Goal: Information Seeking & Learning: Compare options

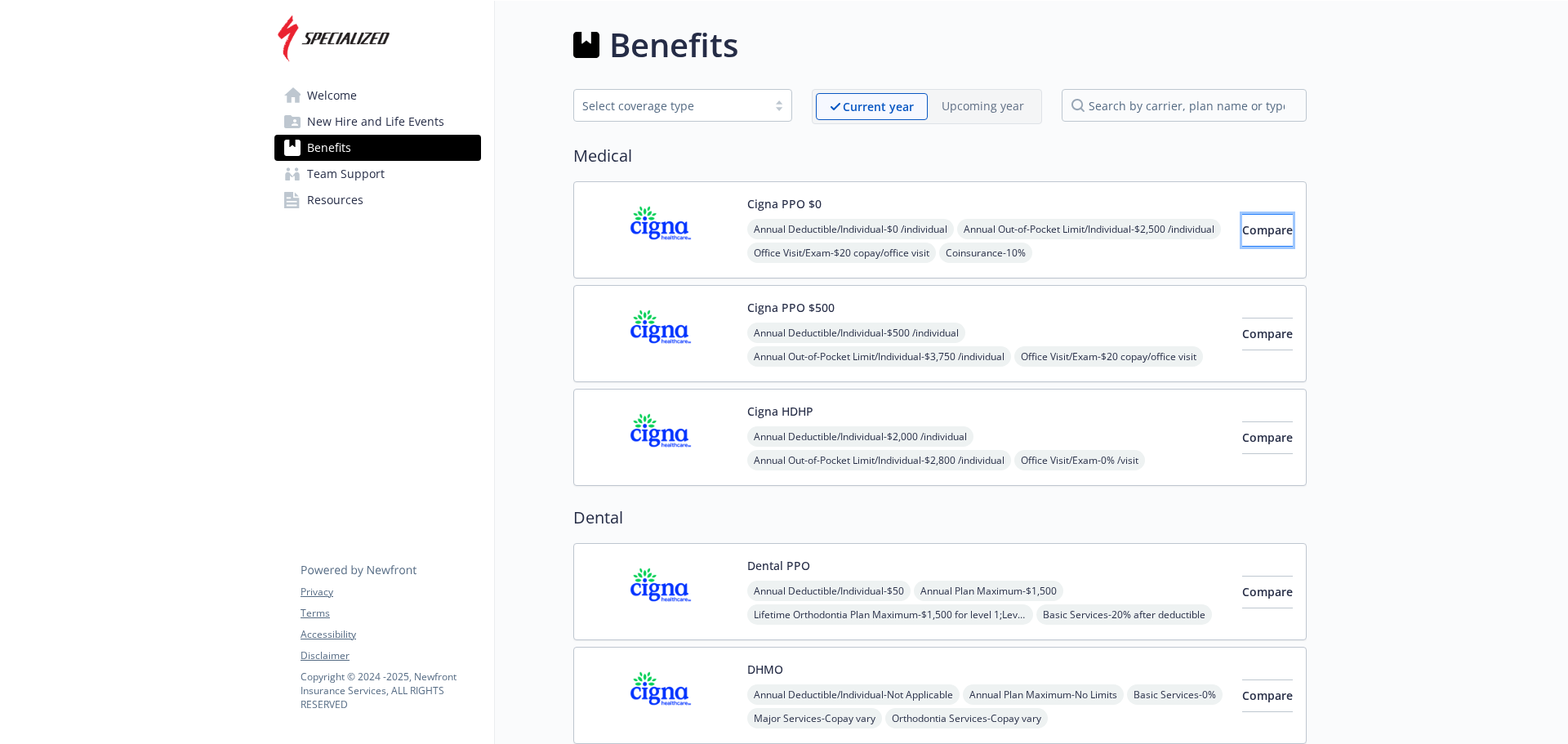
click at [1270, 225] on button "Compare" at bounding box center [1267, 230] width 51 height 33
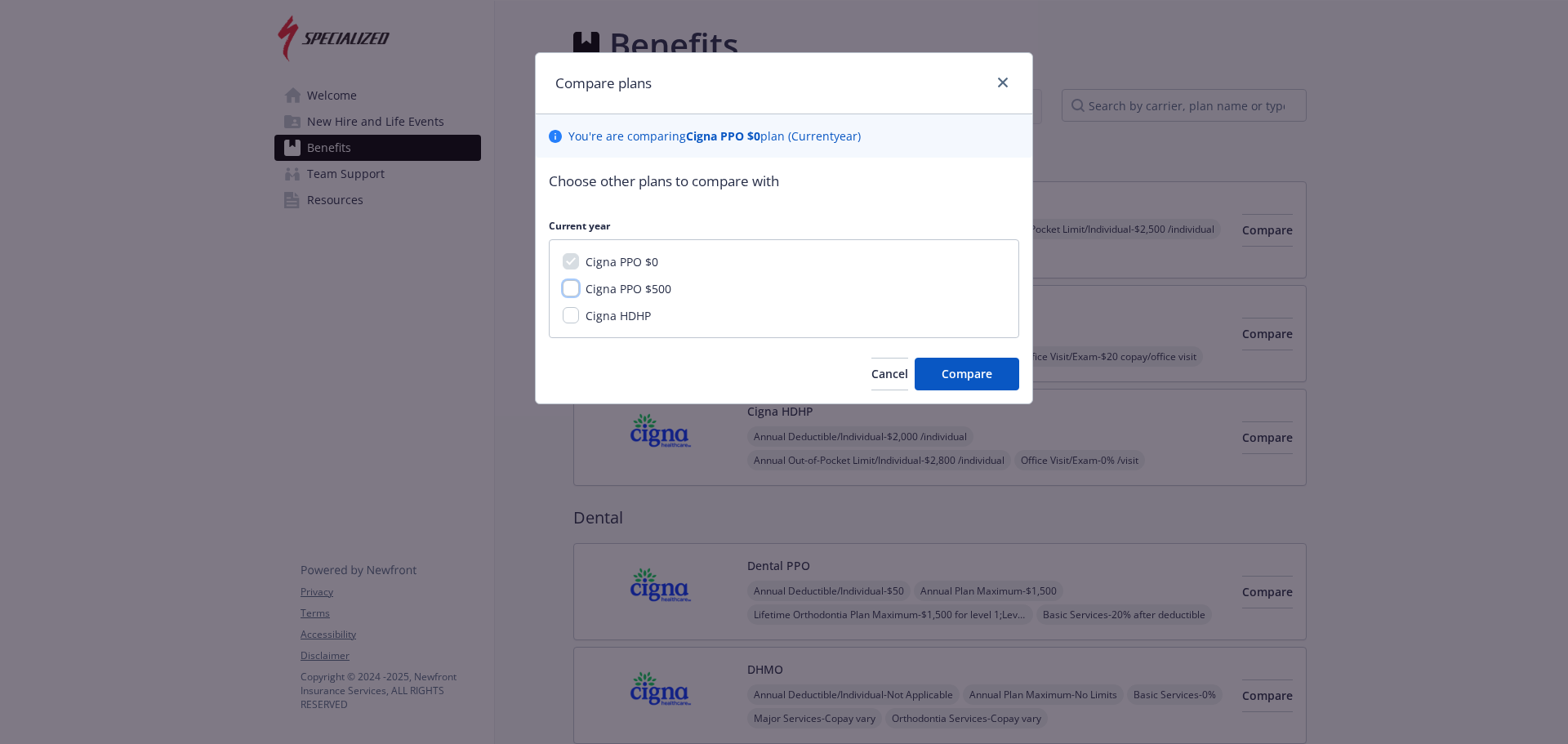
click at [570, 283] on input "Cigna PPO $500" at bounding box center [570, 288] width 16 height 16
checkbox input "true"
click at [575, 316] on input "Cigna HDHP" at bounding box center [570, 315] width 16 height 16
checkbox input "true"
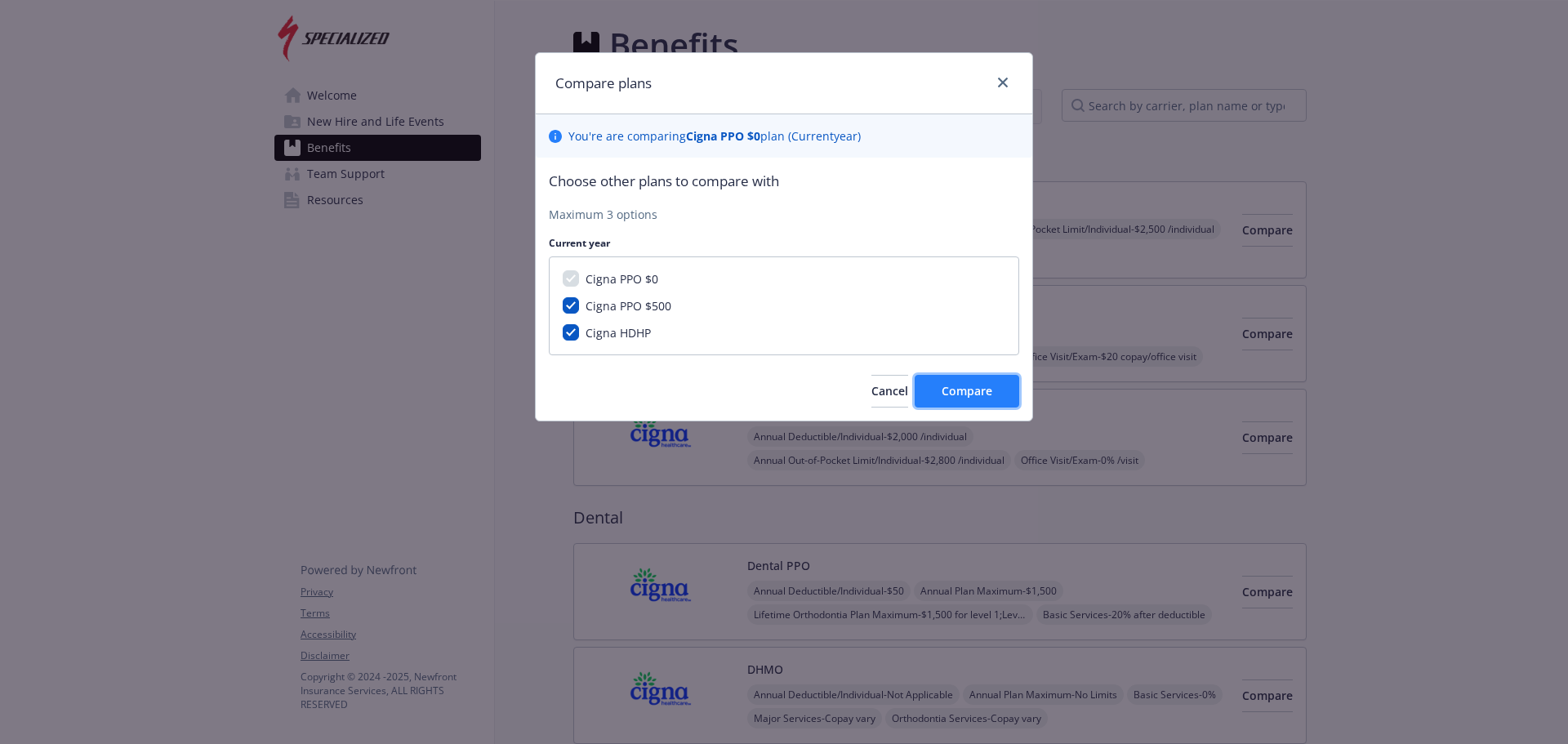
click at [963, 395] on span "Compare" at bounding box center [967, 390] width 51 height 15
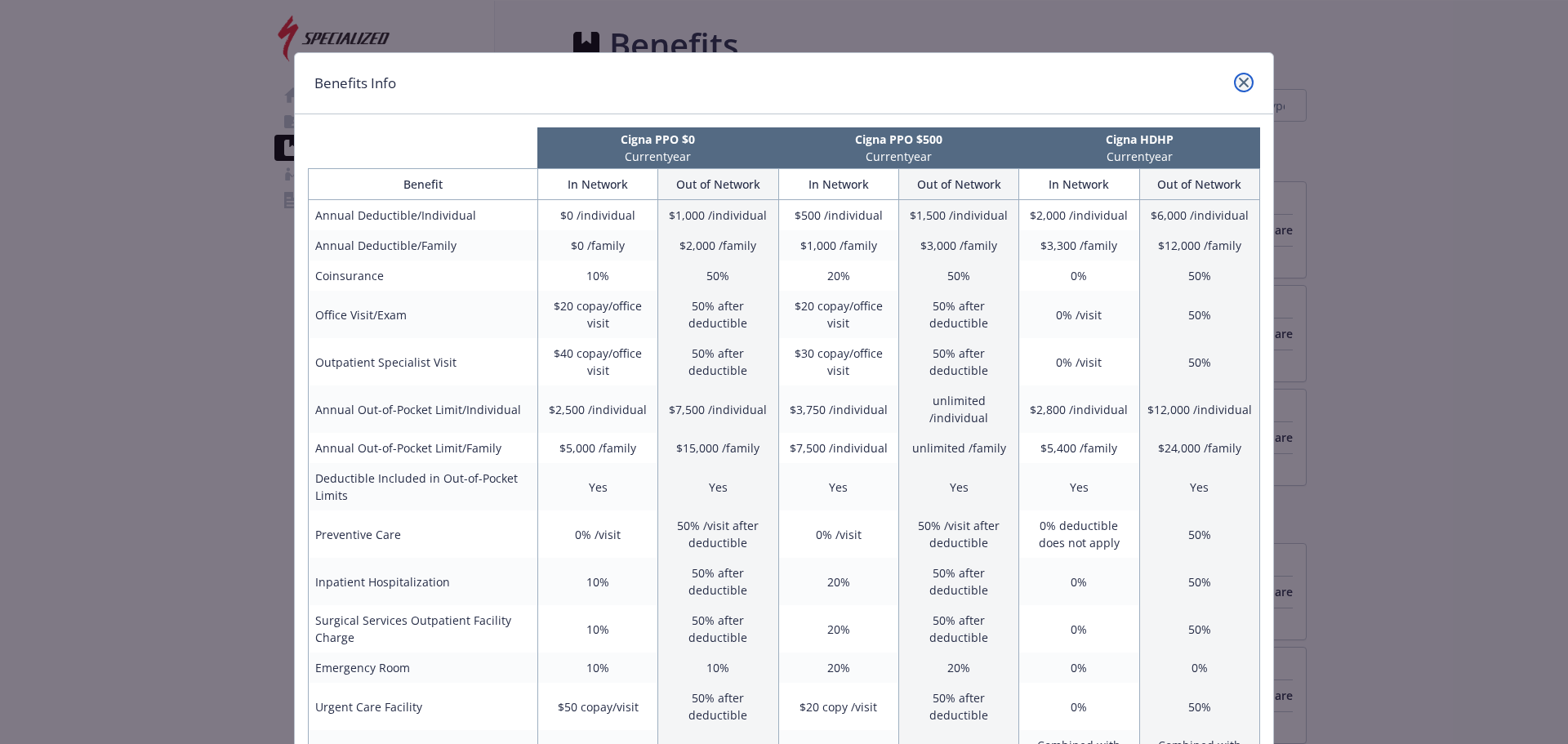
click at [1240, 84] on icon "close" at bounding box center [1243, 82] width 9 height 9
